Goal: Information Seeking & Learning: Find specific page/section

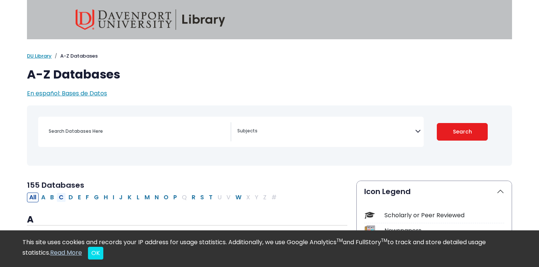
click at [63, 196] on button "C" at bounding box center [60, 198] width 9 height 10
select select "Database Subject Filter"
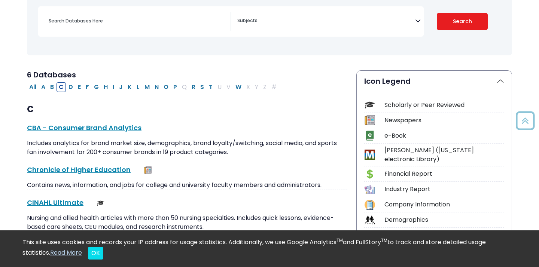
scroll to position [37, 0]
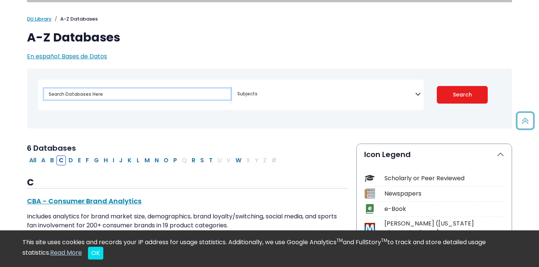
click at [126, 94] on input "Search database by title or keyword" at bounding box center [137, 94] width 186 height 11
type input "cinahl"
click at [437, 86] on button "Search" at bounding box center [462, 95] width 51 height 18
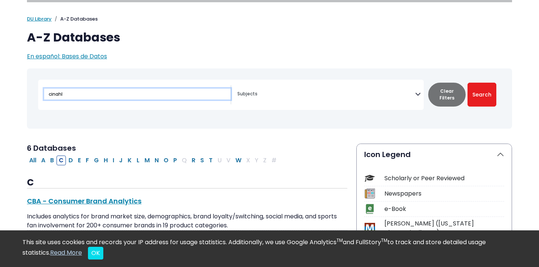
select select "Database Subject Filter"
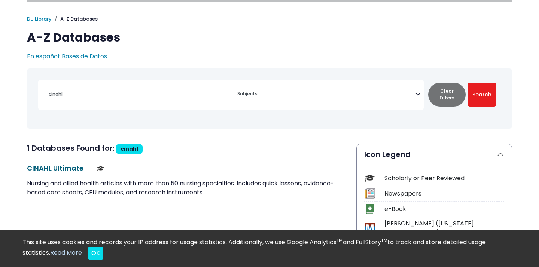
click at [63, 169] on link "CINAHL Ultimate This link opens in a new window" at bounding box center [55, 168] width 56 height 9
